Goal: Navigation & Orientation: Find specific page/section

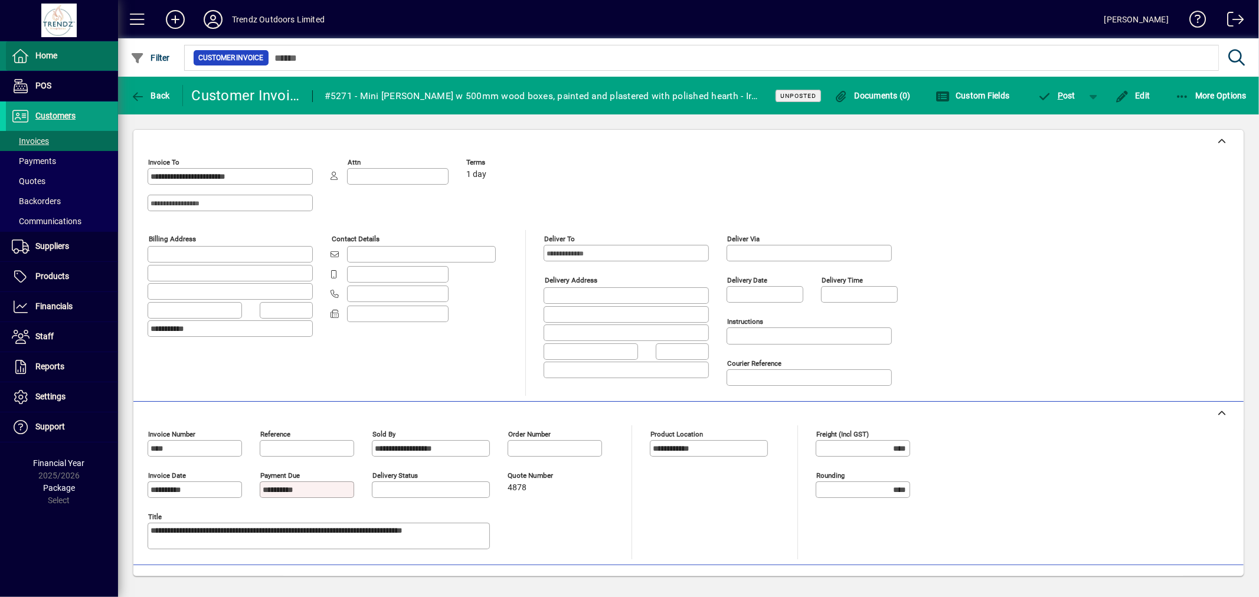
click at [70, 52] on span at bounding box center [62, 56] width 112 height 28
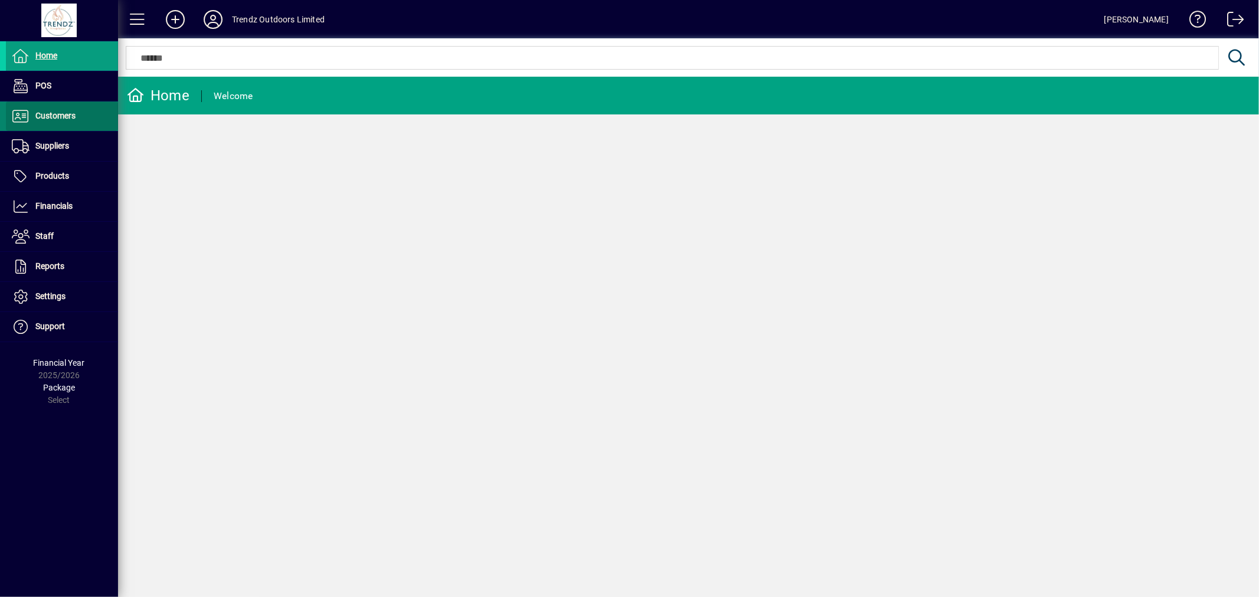
click at [87, 118] on span at bounding box center [62, 116] width 112 height 28
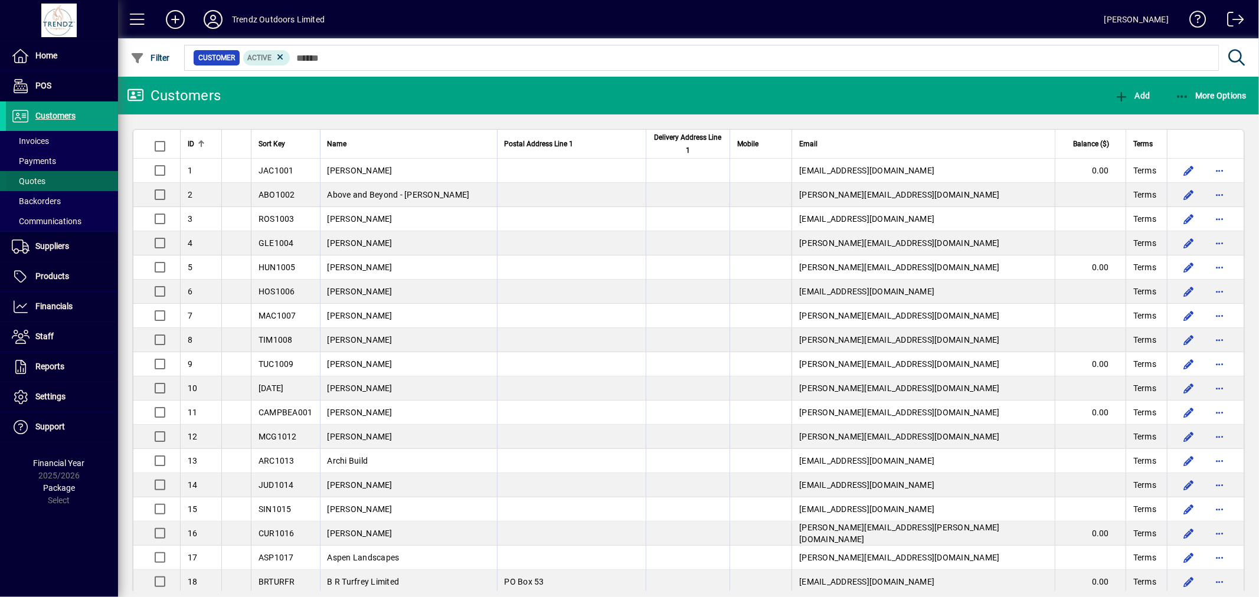
click at [37, 187] on span "Quotes" at bounding box center [26, 181] width 40 height 12
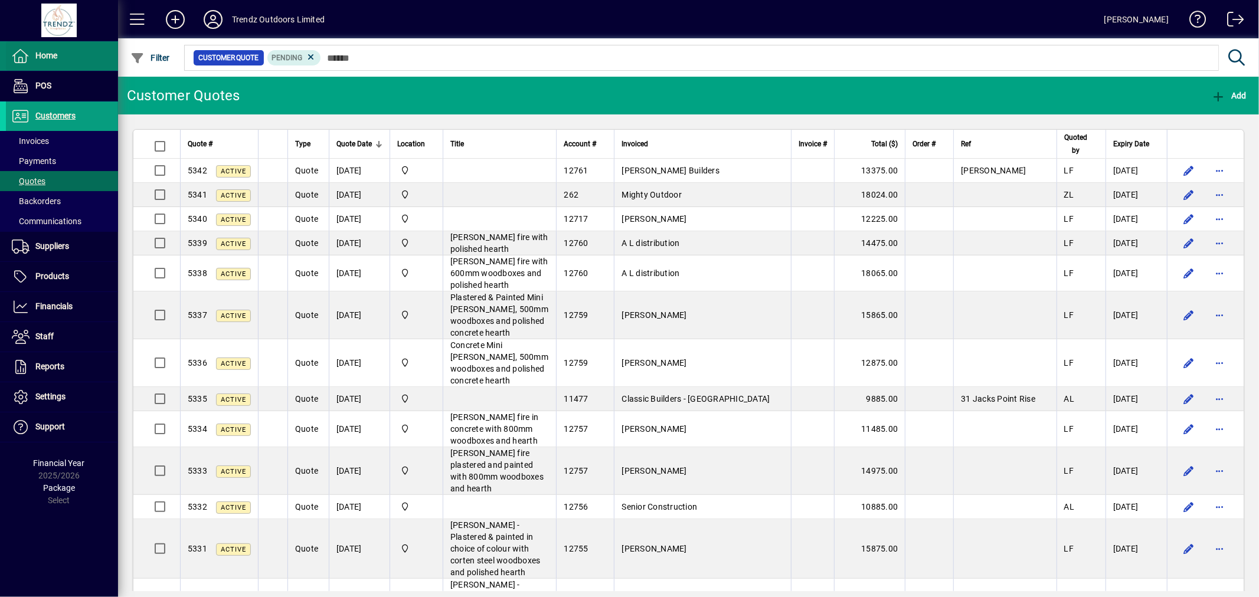
click at [31, 60] on span "Home" at bounding box center [31, 56] width 51 height 14
